Goal: Task Accomplishment & Management: Use online tool/utility

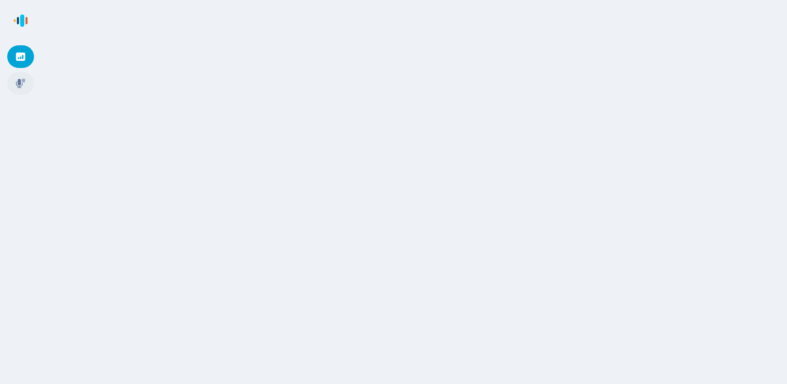
click at [19, 83] on icon at bounding box center [20, 83] width 9 height 9
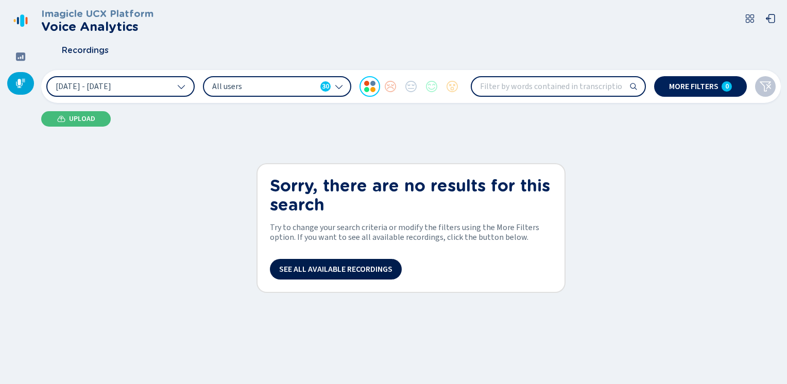
click at [332, 274] on button "See all available recordings" at bounding box center [336, 269] width 132 height 21
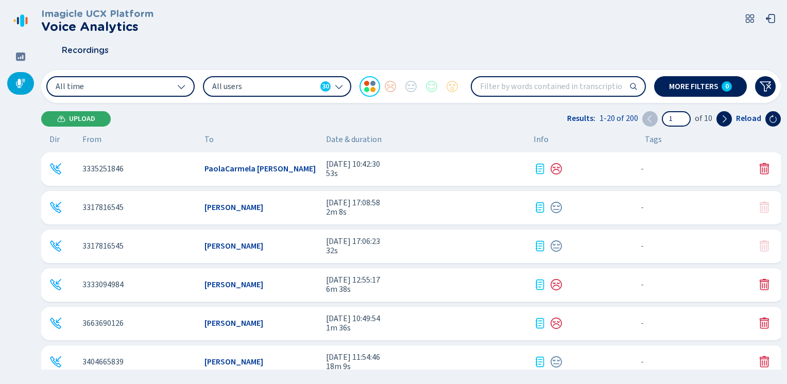
click at [72, 117] on span "Upload" at bounding box center [82, 119] width 26 height 8
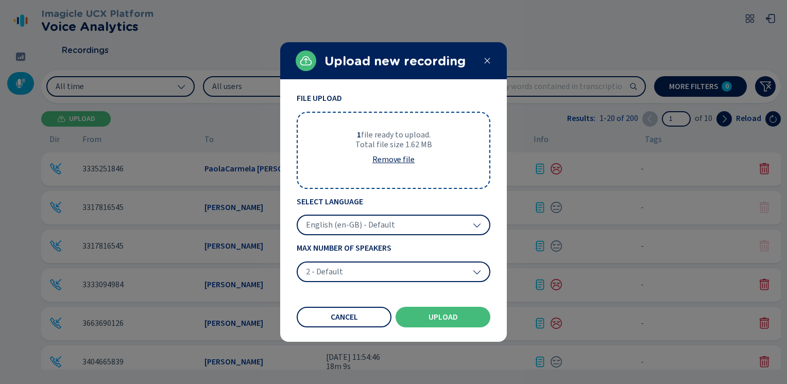
click at [367, 224] on span "English (en-GB) - Default" at bounding box center [350, 225] width 89 height 10
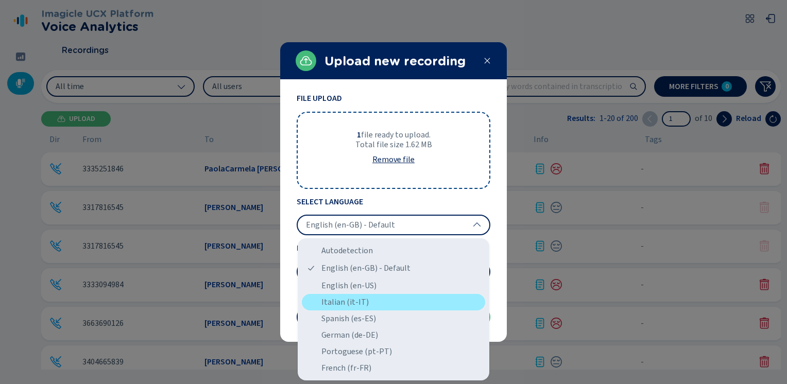
click at [329, 300] on div "Italian (it-IT)" at bounding box center [393, 302] width 183 height 16
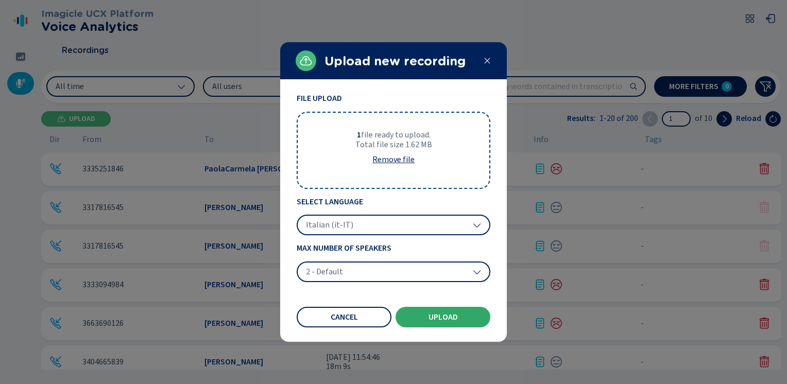
click at [446, 314] on span "Upload" at bounding box center [442, 317] width 29 height 8
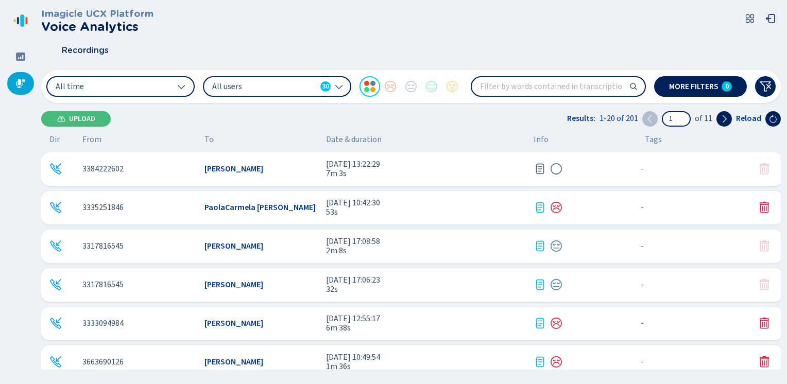
click at [537, 167] on icon at bounding box center [539, 169] width 9 height 10
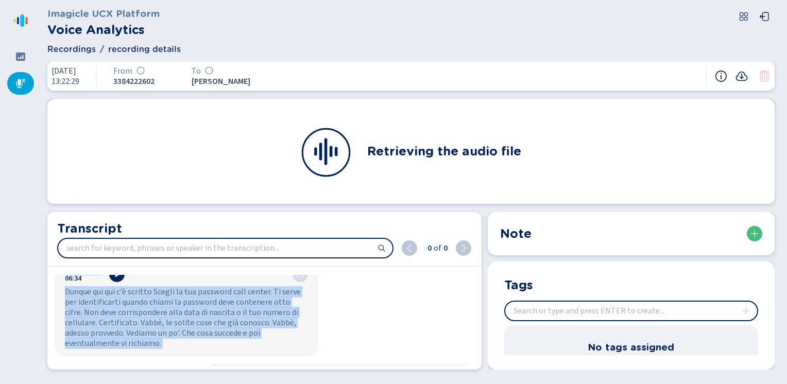
scroll to position [3494, 0]
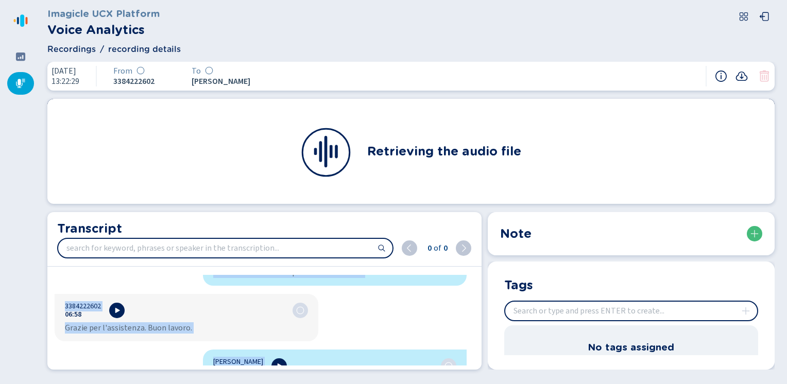
drag, startPoint x: 208, startPoint y: 285, endPoint x: 309, endPoint y: 406, distance: 157.9
click at [309, 383] on html "Please wait, loading app... Imagicle UCX Platform Voice Analytics Recordings re…" at bounding box center [393, 192] width 787 height 384
copy div "Loremi Dolorsita 75:41 Consectet ad elits Doeius. Temp Incidi. Utla etdol magna…"
